Goal: Transaction & Acquisition: Purchase product/service

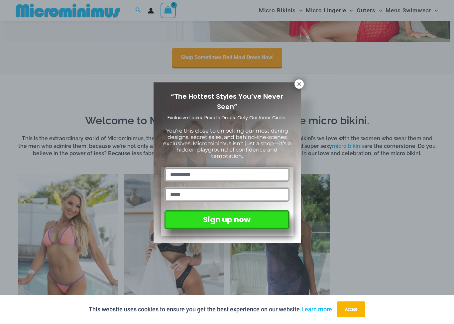
scroll to position [343, 0]
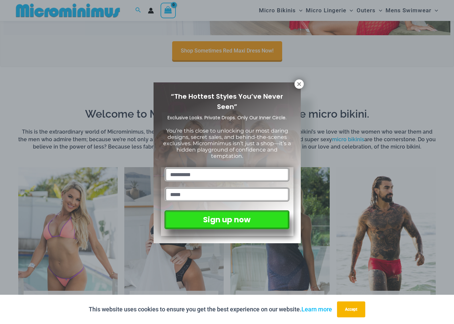
click at [296, 87] on button at bounding box center [298, 83] width 9 height 9
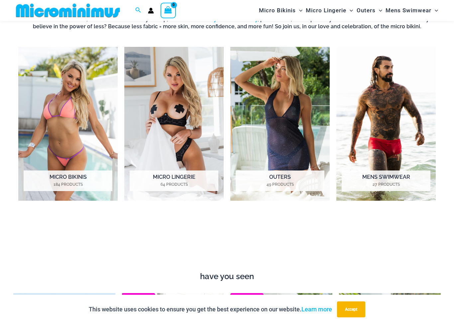
scroll to position [454, 0]
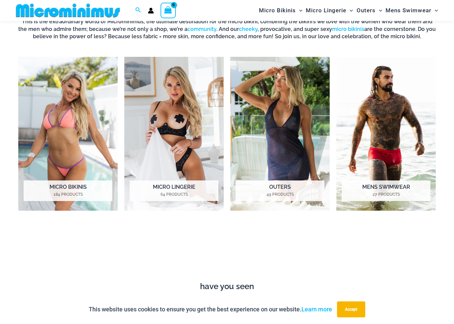
click at [169, 139] on img "Visit product category Micro Lingerie" at bounding box center [173, 134] width 99 height 154
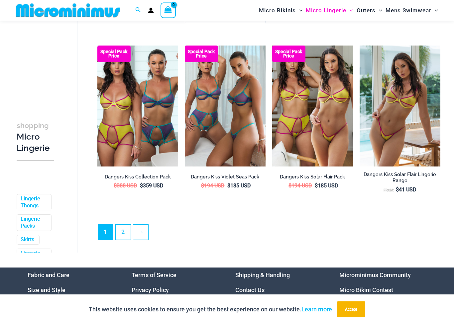
scroll to position [1392, 0]
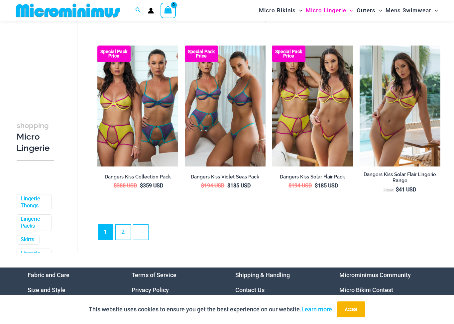
click at [138, 233] on link "→" at bounding box center [140, 232] width 15 height 15
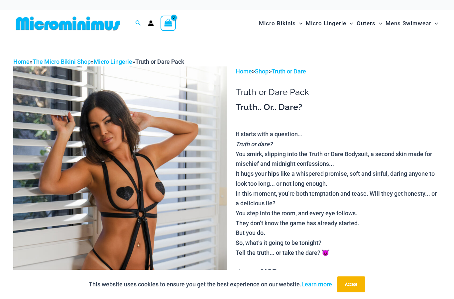
click at [51, 129] on img at bounding box center [120, 226] width 214 height 321
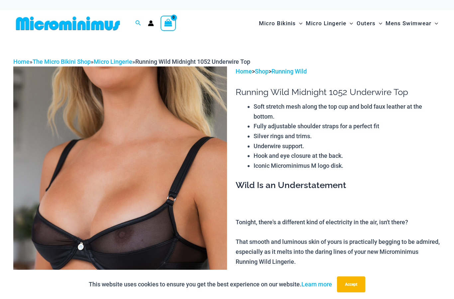
click at [62, 206] on img at bounding box center [120, 226] width 214 height 321
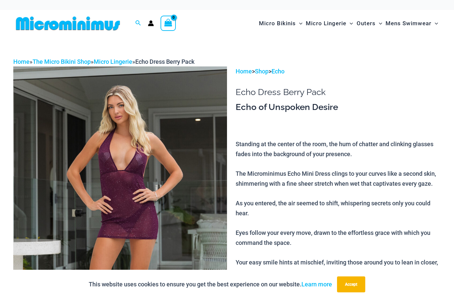
click at [62, 205] on img at bounding box center [120, 226] width 214 height 321
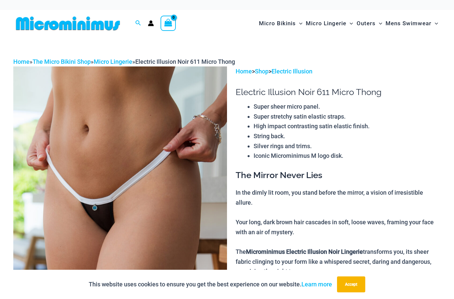
click at [67, 212] on img at bounding box center [120, 226] width 214 height 321
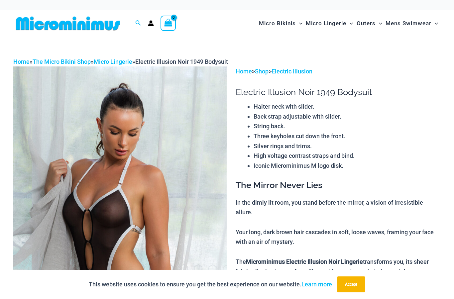
click at [47, 114] on img at bounding box center [120, 226] width 214 height 321
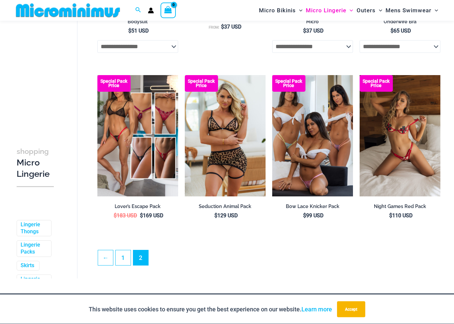
scroll to position [1316, 0]
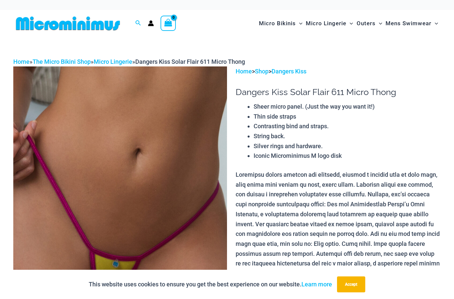
click at [81, 117] on img at bounding box center [120, 226] width 214 height 321
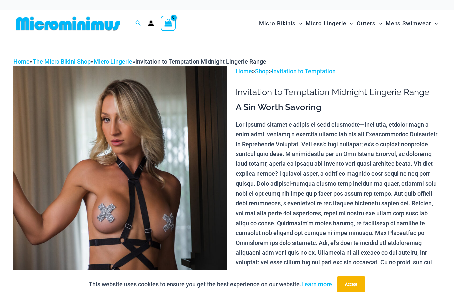
click at [52, 120] on img at bounding box center [120, 226] width 214 height 321
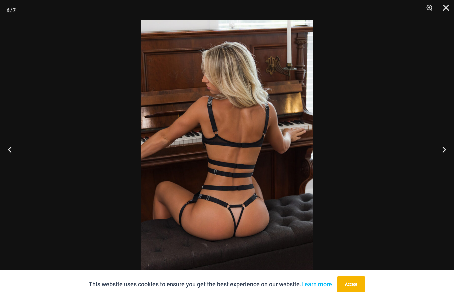
click at [57, 192] on div "6 / 7" at bounding box center [227, 149] width 454 height 299
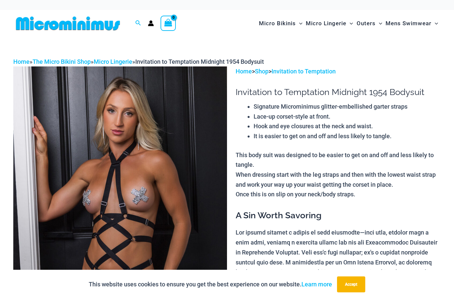
click at [50, 123] on img at bounding box center [120, 226] width 214 height 321
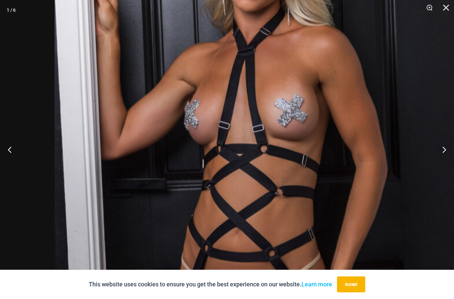
click at [197, 134] on img at bounding box center [255, 169] width 400 height 600
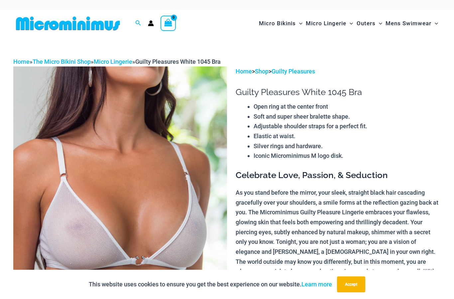
click at [70, 204] on img at bounding box center [120, 226] width 214 height 321
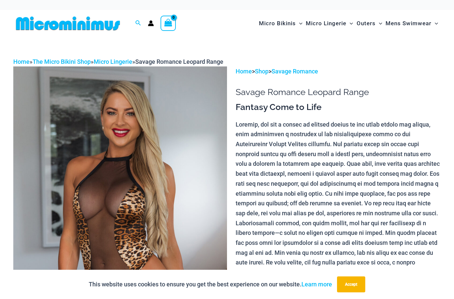
click at [67, 205] on img at bounding box center [120, 226] width 214 height 321
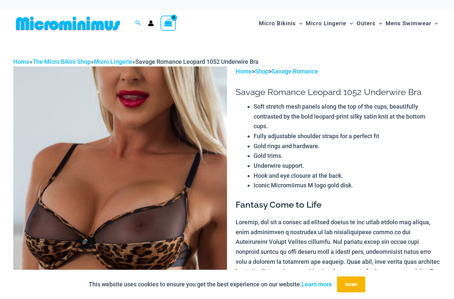
click at [72, 196] on img at bounding box center [120, 226] width 214 height 321
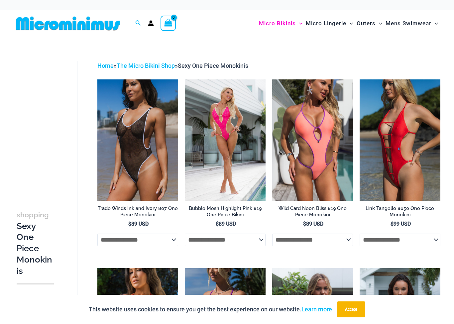
click at [142, 208] on h2 "Trade Winds Ink and Ivory 807 One Piece Monokini" at bounding box center [137, 211] width 81 height 12
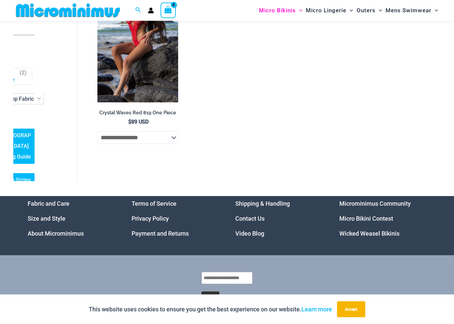
scroll to position [1036, 0]
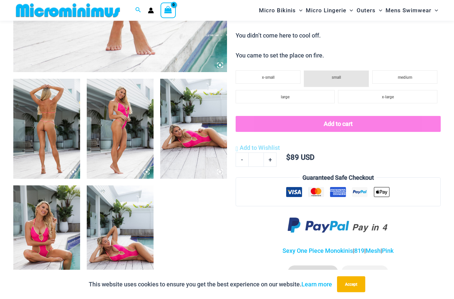
scroll to position [313, 0]
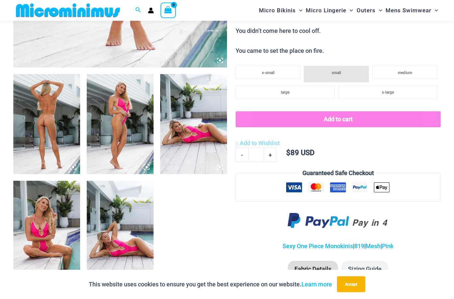
click at [40, 122] on img at bounding box center [46, 124] width 67 height 100
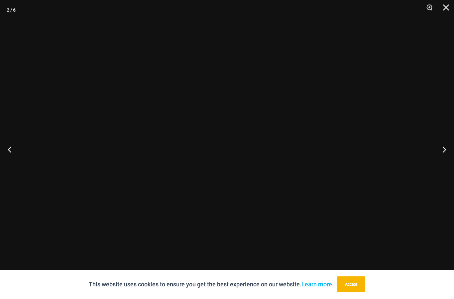
scroll to position [314, 0]
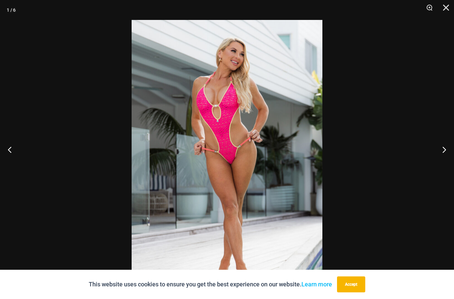
click at [446, 10] on button "Close" at bounding box center [443, 10] width 17 height 20
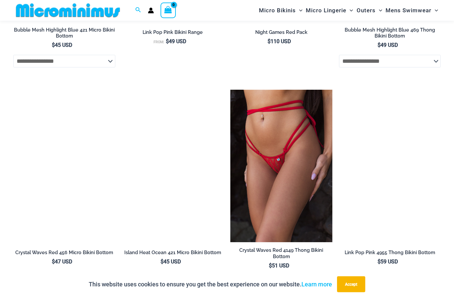
scroll to position [1655, 0]
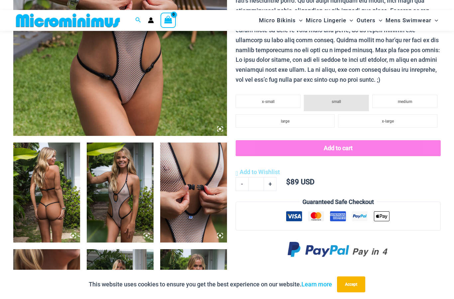
scroll to position [250, 0]
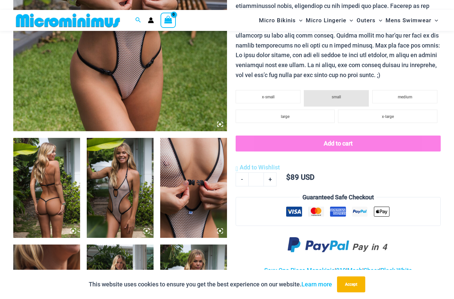
click at [46, 174] on img at bounding box center [46, 188] width 67 height 100
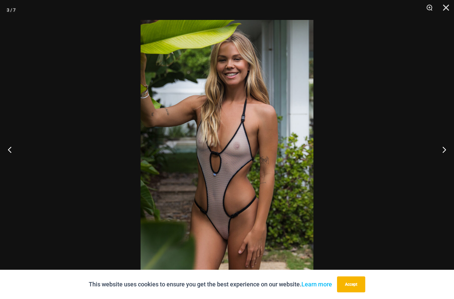
click at [346, 287] on button "Accept" at bounding box center [351, 285] width 28 height 16
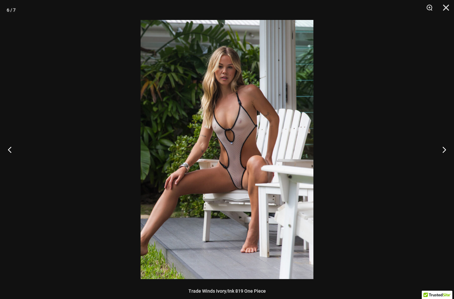
click at [429, 8] on button "Zoom" at bounding box center [427, 10] width 17 height 20
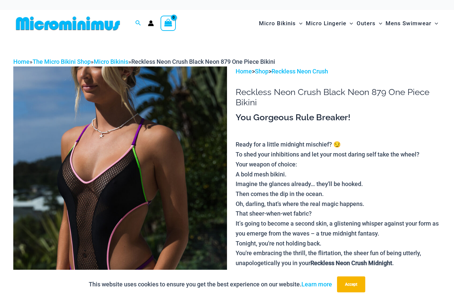
click at [85, 173] on img at bounding box center [120, 226] width 214 height 321
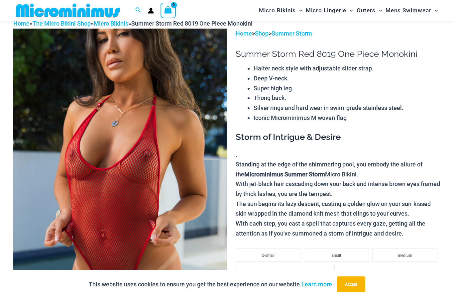
scroll to position [50, 0]
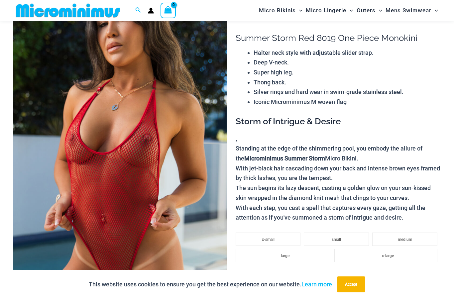
click at [47, 230] on img at bounding box center [120, 173] width 214 height 321
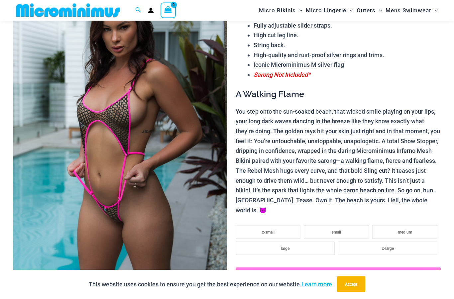
scroll to position [86, 0]
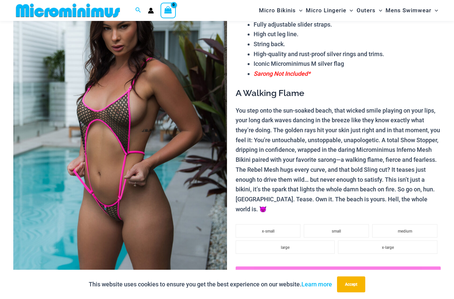
click at [45, 142] on img at bounding box center [120, 134] width 214 height 321
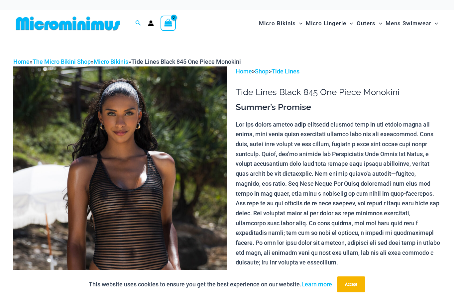
click at [49, 136] on img at bounding box center [120, 226] width 214 height 321
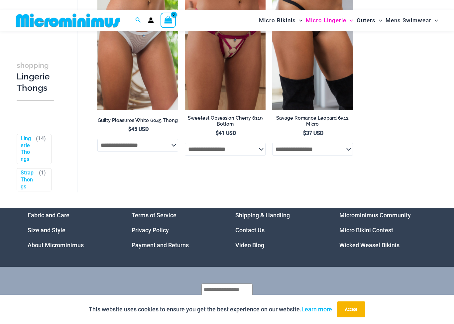
scroll to position [686, 0]
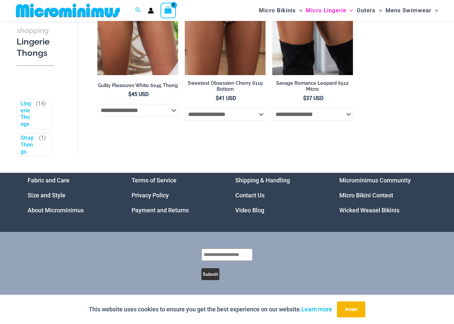
click at [346, 199] on link "Micro Bikini Contest" at bounding box center [366, 195] width 54 height 7
